Goal: Navigation & Orientation: Find specific page/section

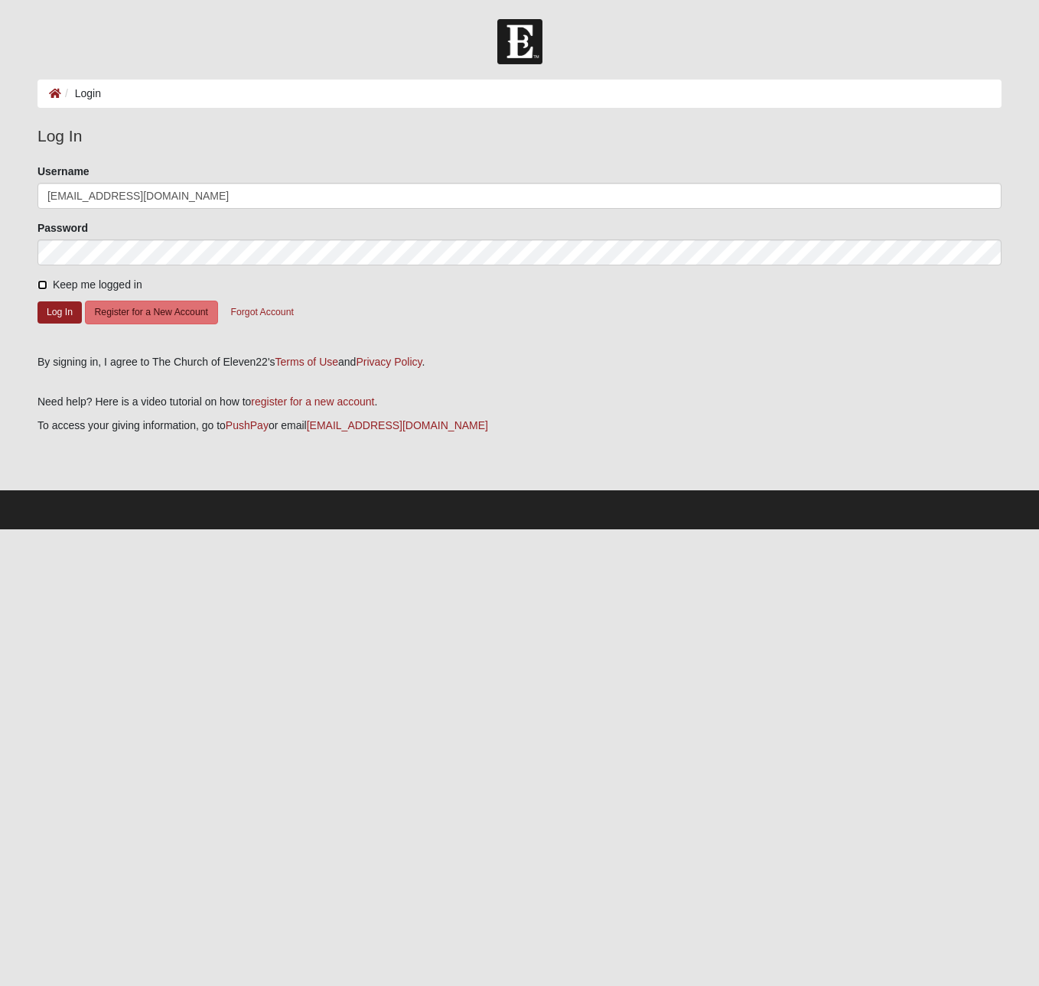
click at [44, 283] on input "Keep me logged in" at bounding box center [42, 285] width 10 height 10
checkbox input "true"
click at [54, 312] on button "Log In" at bounding box center [59, 312] width 44 height 22
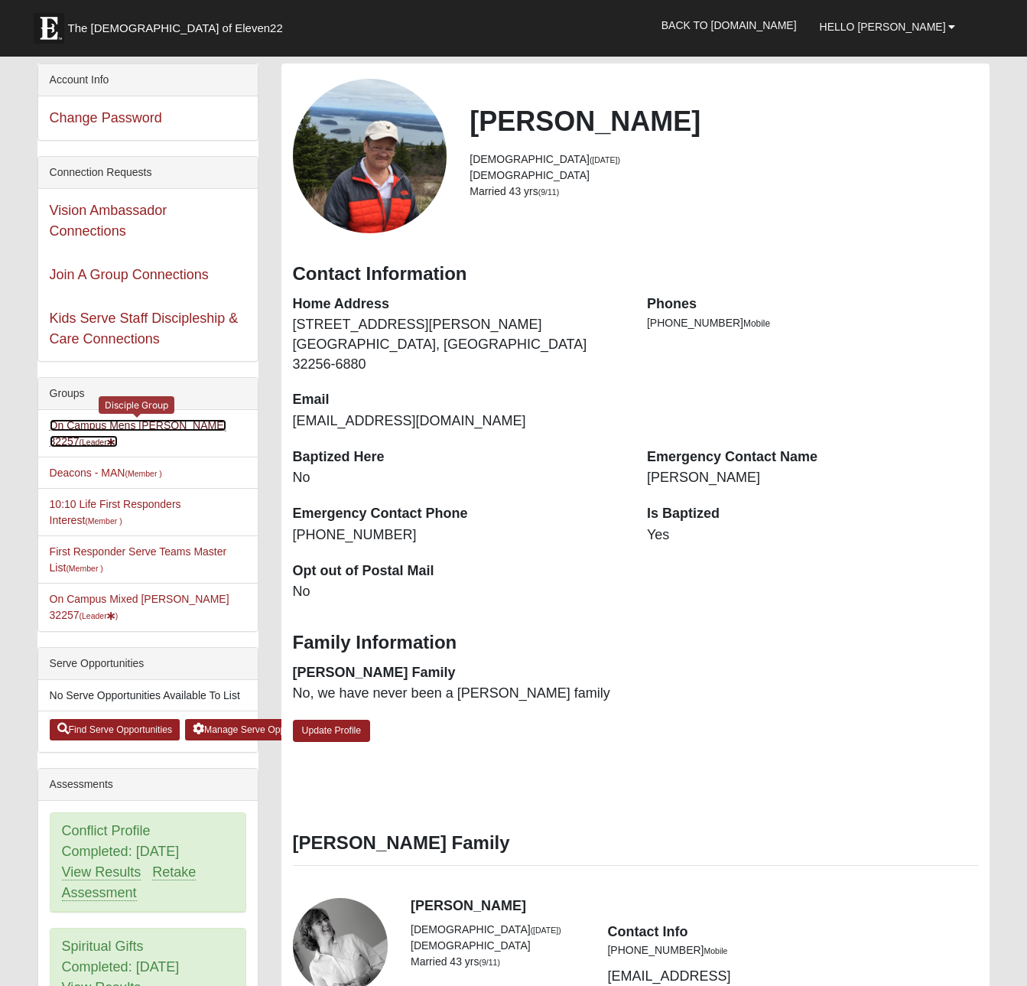
click at [111, 424] on link "On Campus Mens Hoffstatter 32257 (Leader )" at bounding box center [138, 433] width 177 height 28
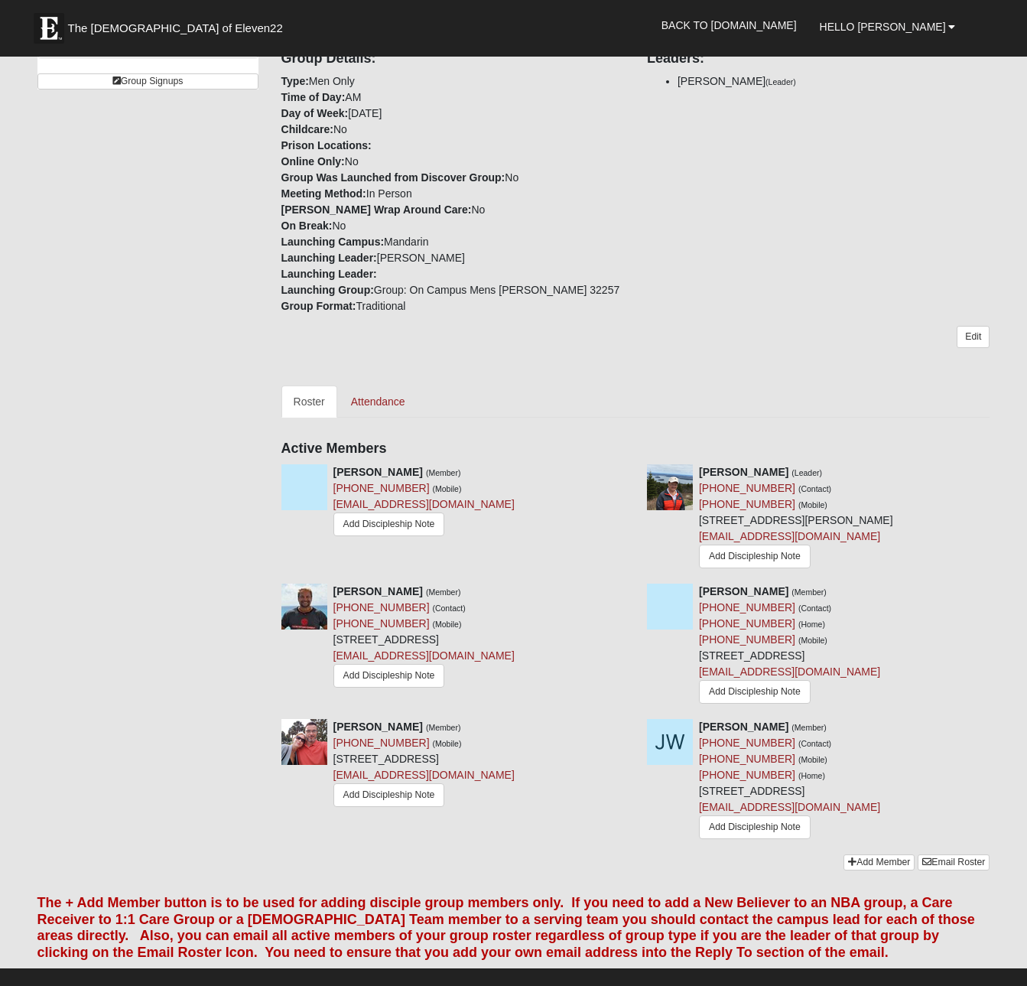
scroll to position [344, 0]
